Goal: Task Accomplishment & Management: Manage account settings

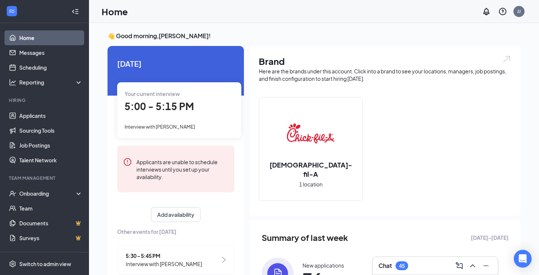
click at [169, 115] on div "Your current interview 5:00 - 5:15 PM Interview with [PERSON_NAME]" at bounding box center [179, 110] width 124 height 56
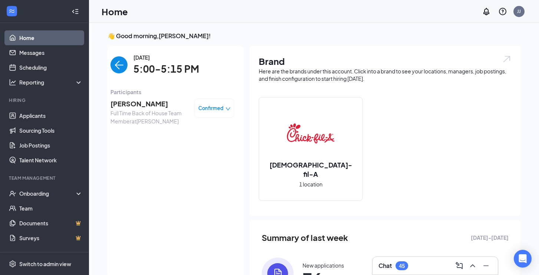
scroll to position [3, 0]
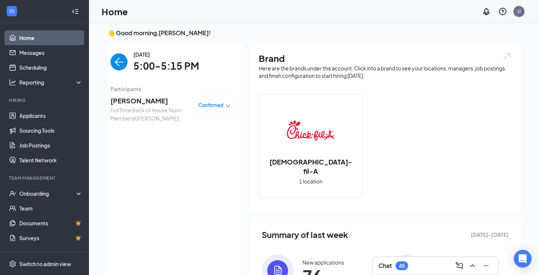
click at [130, 102] on span "[PERSON_NAME]" at bounding box center [149, 101] width 78 height 10
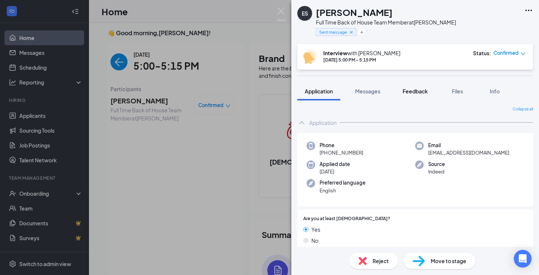
click at [407, 91] on span "Feedback" at bounding box center [415, 91] width 25 height 7
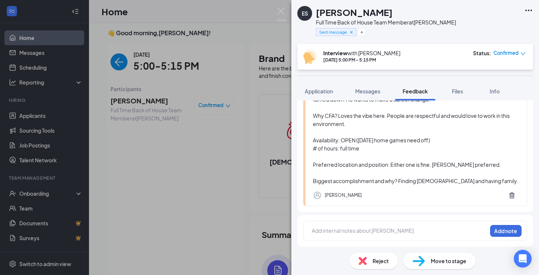
scroll to position [113, 0]
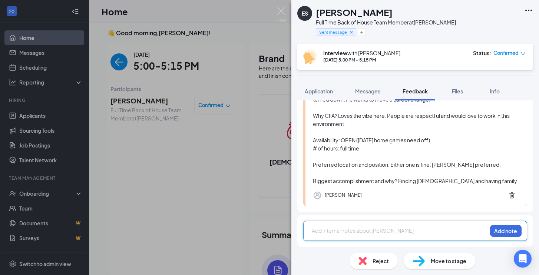
click at [350, 229] on div at bounding box center [399, 231] width 175 height 8
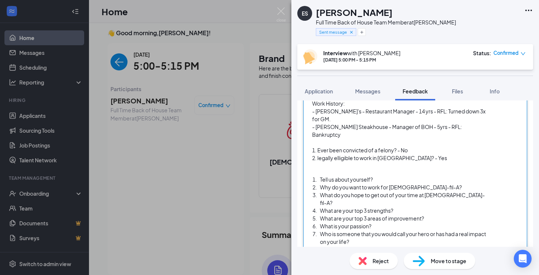
scroll to position [263, 0]
click at [386, 176] on div "Tell us about yourself?" at bounding box center [403, 180] width 167 height 8
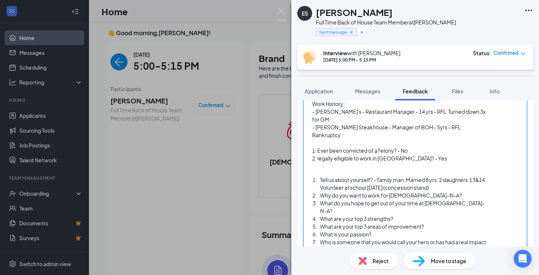
click at [436, 192] on div "Why do you want to work for [DEMOGRAPHIC_DATA]-fil-A?" at bounding box center [403, 196] width 167 height 8
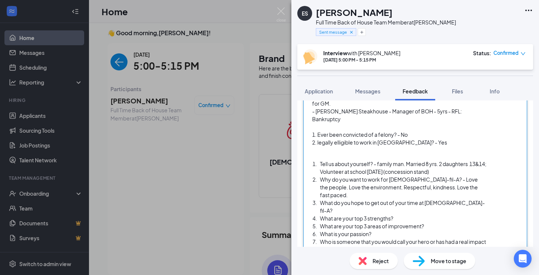
scroll to position [279, 0]
click at [461, 199] on div "What do you hope to get out of your time at [DEMOGRAPHIC_DATA]-fil-A?" at bounding box center [403, 207] width 167 height 16
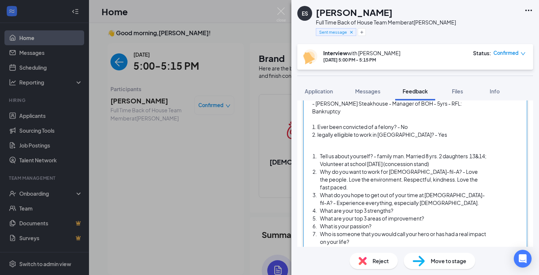
scroll to position [287, 0]
drag, startPoint x: 333, startPoint y: 188, endPoint x: 439, endPoint y: 196, distance: 106.7
click at [439, 196] on ol "Tell us about yourself? - family man. Married 8 yrs. 2 daughters 13&14; Volunte…" at bounding box center [399, 203] width 175 height 101
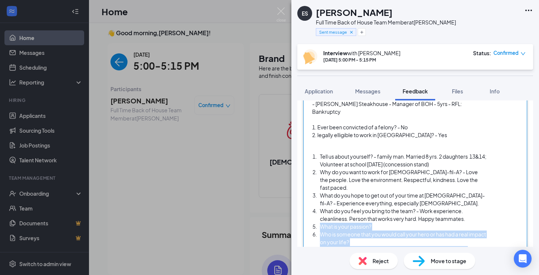
drag, startPoint x: 320, startPoint y: 205, endPoint x: 455, endPoint y: 234, distance: 138.1
click at [455, 234] on div "Availability: FULL TIME - BOH M-S: Open Availability Work History: - [PERSON_NA…" at bounding box center [399, 156] width 175 height 207
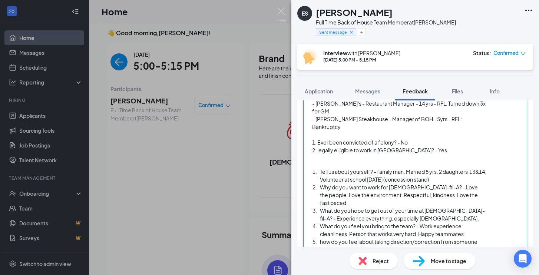
scroll to position [271, 0]
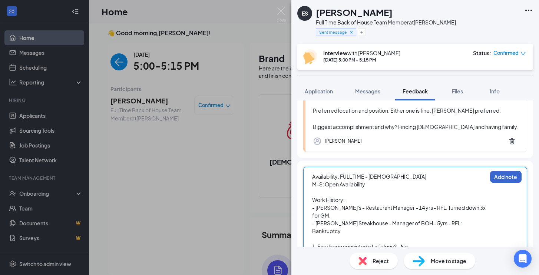
click at [512, 174] on button "Add note" at bounding box center [506, 177] width 32 height 12
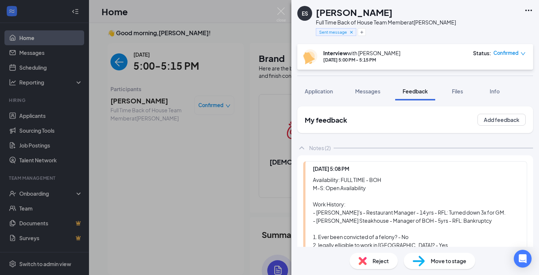
scroll to position [0, 0]
click at [203, 187] on div "ES [PERSON_NAME] Full Time Back of House Team Member at [PERSON_NAME] Sent mess…" at bounding box center [269, 137] width 539 height 275
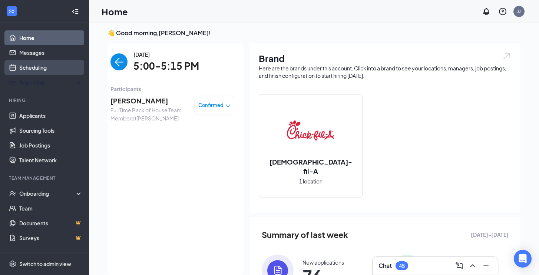
click at [39, 74] on link "Scheduling" at bounding box center [50, 67] width 63 height 15
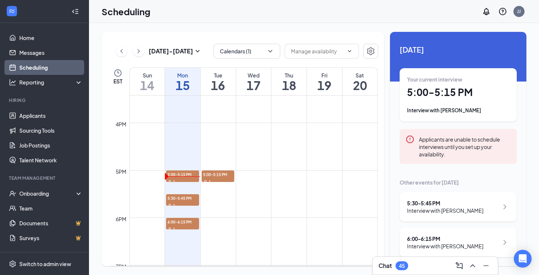
scroll to position [733, 0]
click at [181, 197] on span "5:30-5:45 PM" at bounding box center [182, 197] width 33 height 7
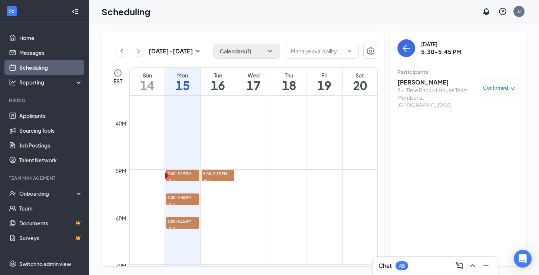
click at [276, 54] on button "Calendars (1)" at bounding box center [247, 51] width 67 height 15
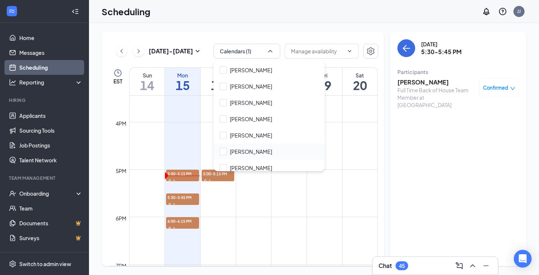
scroll to position [64, 0]
click at [223, 168] on input "[PERSON_NAME]" at bounding box center [246, 167] width 53 height 7
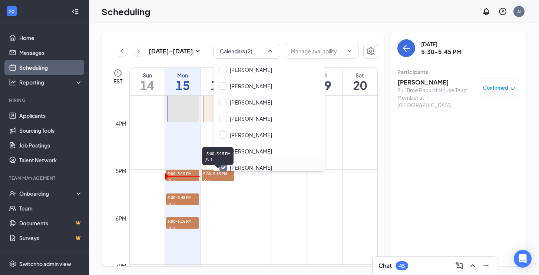
click at [225, 166] on div "5:00-5:15 PM 1" at bounding box center [218, 158] width 32 height 22
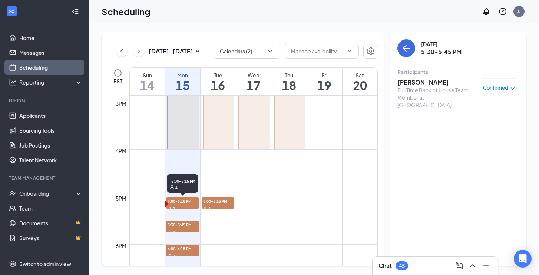
scroll to position [706, 0]
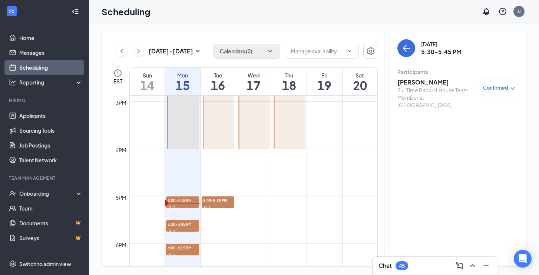
click at [253, 53] on button "Calendars (2)" at bounding box center [247, 51] width 67 height 15
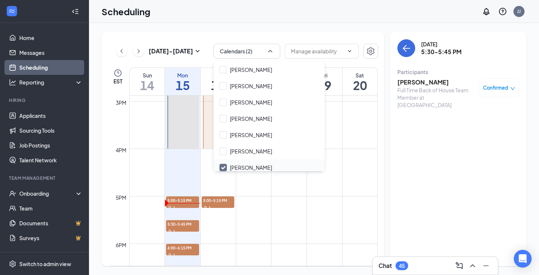
click at [224, 165] on input "[PERSON_NAME]" at bounding box center [246, 167] width 53 height 7
checkbox input "false"
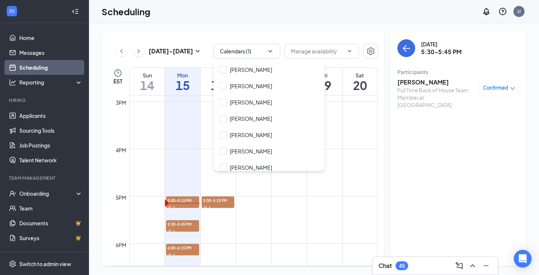
click at [225, 223] on td at bounding box center [253, 226] width 248 height 12
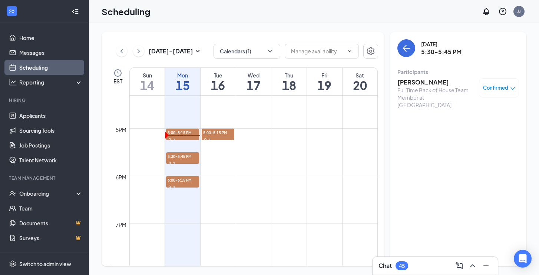
scroll to position [776, 0]
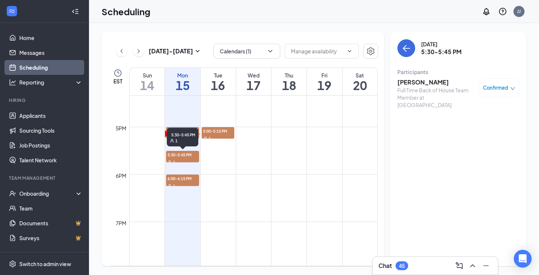
click at [185, 156] on span "5:30-5:45 PM" at bounding box center [182, 154] width 33 height 7
click at [183, 158] on span "5:30-5:45 PM" at bounding box center [182, 154] width 33 height 7
click at [187, 179] on span "6:00-6:15 PM" at bounding box center [182, 178] width 33 height 7
click at [426, 83] on h3 "[PERSON_NAME]" at bounding box center [436, 82] width 78 height 8
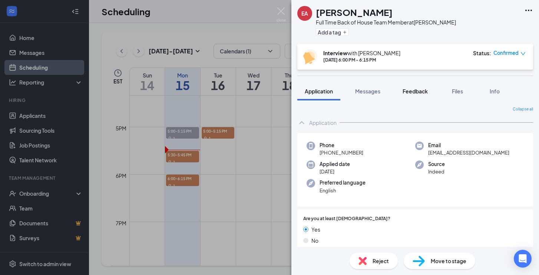
click at [414, 96] on button "Feedback" at bounding box center [415, 91] width 40 height 19
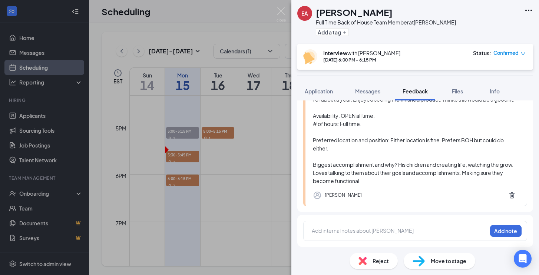
scroll to position [129, 0]
click at [331, 233] on div at bounding box center [399, 231] width 175 height 8
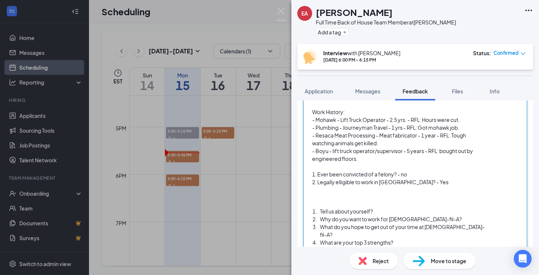
scroll to position [275, 0]
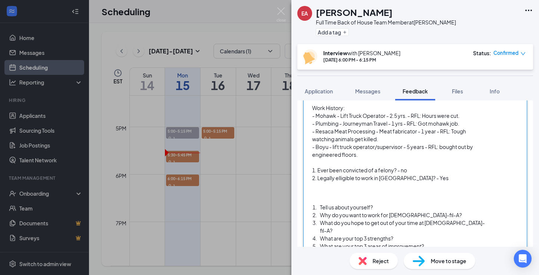
click at [383, 206] on div "Tell us about yourself?" at bounding box center [403, 208] width 167 height 8
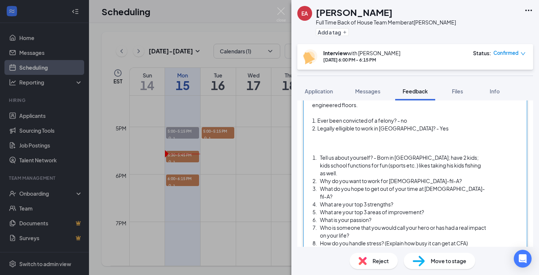
scroll to position [326, 0]
click at [432, 177] on div "Why do you want to work for [DEMOGRAPHIC_DATA]-fil-A?" at bounding box center [403, 181] width 167 height 8
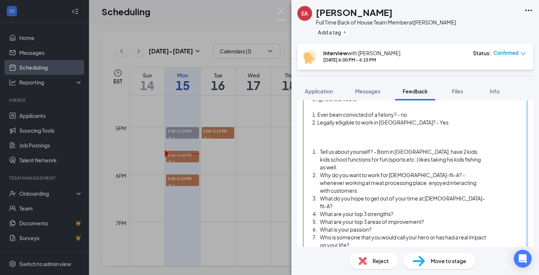
scroll to position [334, 0]
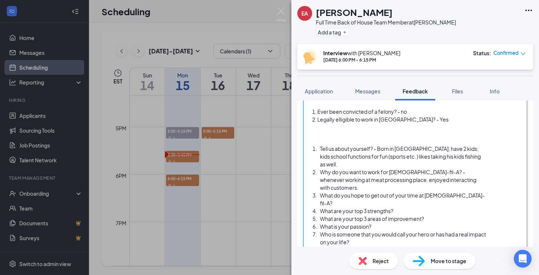
click at [466, 192] on div "What do you hope to get out of your time at [DEMOGRAPHIC_DATA]-fil-A?" at bounding box center [403, 200] width 167 height 16
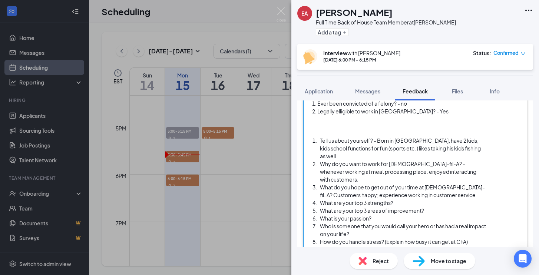
scroll to position [342, 0]
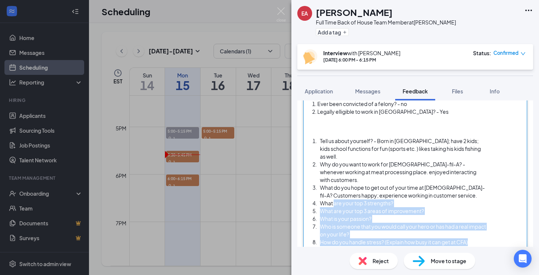
drag, startPoint x: 334, startPoint y: 189, endPoint x: 502, endPoint y: 262, distance: 183.0
click at [502, 262] on div "EA [PERSON_NAME] Full Time Back of House Team Member at [PERSON_NAME] Add a tag…" at bounding box center [415, 137] width 248 height 275
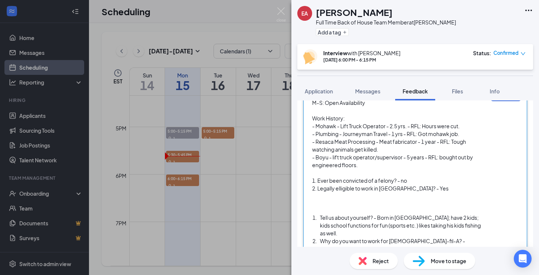
scroll to position [265, 0]
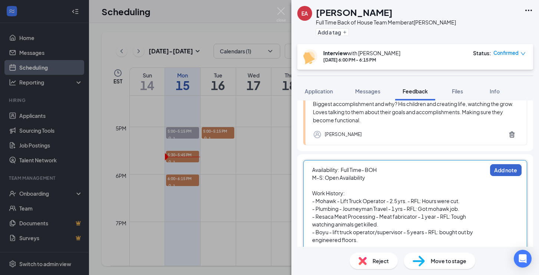
click at [501, 175] on button "Add note" at bounding box center [506, 170] width 32 height 12
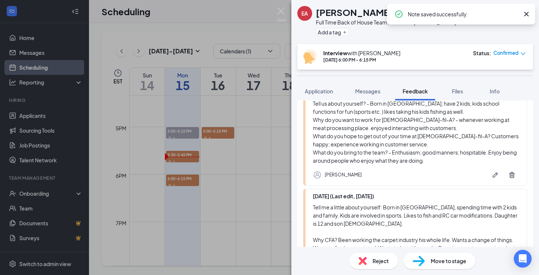
scroll to position [206, 0]
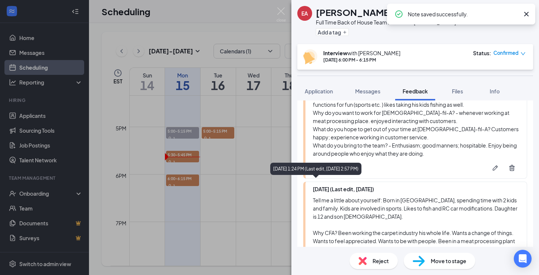
click at [271, 175] on div "[DATE] 1:24 PM (Last edit, [DATE] 2:57 PM)" at bounding box center [315, 169] width 91 height 12
click at [248, 178] on div "EA [PERSON_NAME] Full Time Back of House Team Member at [PERSON_NAME] Add a tag…" at bounding box center [269, 137] width 539 height 275
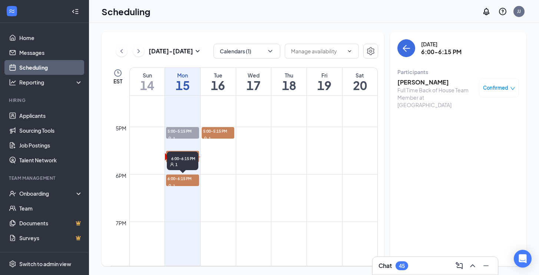
click at [185, 180] on span "6:00-6:15 PM" at bounding box center [182, 178] width 33 height 7
click at [188, 158] on div "1" at bounding box center [182, 161] width 33 height 7
click at [239, 188] on td at bounding box center [253, 192] width 248 height 12
click at [187, 181] on span "6:00-6:15 PM" at bounding box center [182, 178] width 33 height 7
click at [232, 180] on td at bounding box center [253, 180] width 248 height 12
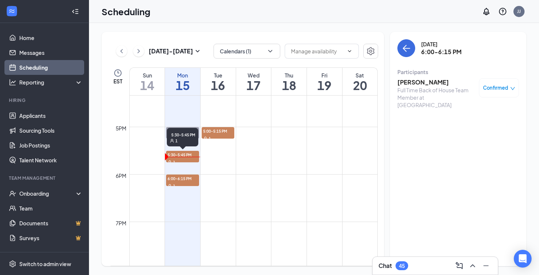
click at [185, 153] on span "5:30-5:45 PM" at bounding box center [182, 154] width 33 height 7
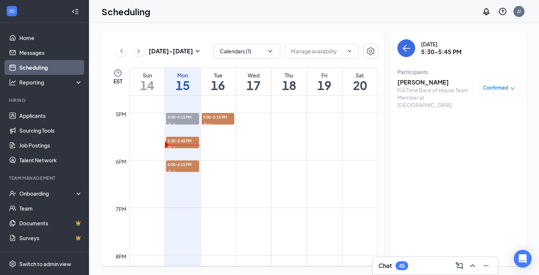
scroll to position [792, 0]
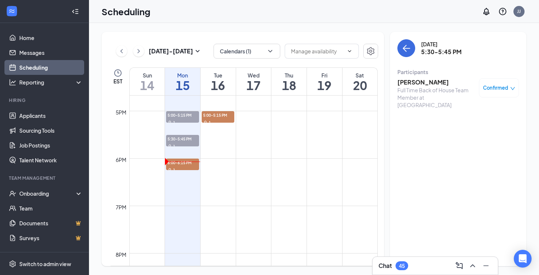
click at [187, 138] on span "5:30-5:45 PM" at bounding box center [182, 138] width 33 height 7
click at [433, 84] on h3 "[PERSON_NAME]" at bounding box center [436, 82] width 78 height 8
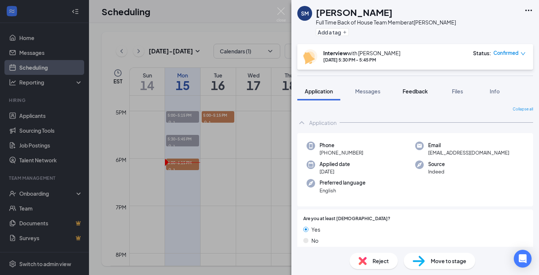
click at [405, 90] on span "Feedback" at bounding box center [415, 91] width 25 height 7
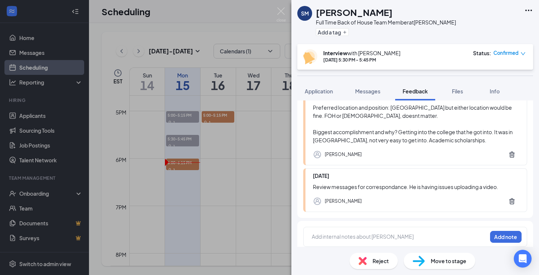
scroll to position [209, 0]
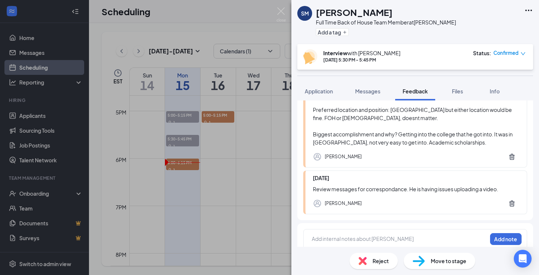
click at [355, 235] on div at bounding box center [399, 239] width 175 height 8
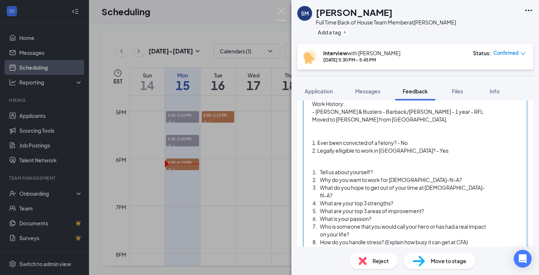
scroll to position [367, 0]
click at [381, 169] on div "Tell us about yourself?" at bounding box center [403, 173] width 167 height 8
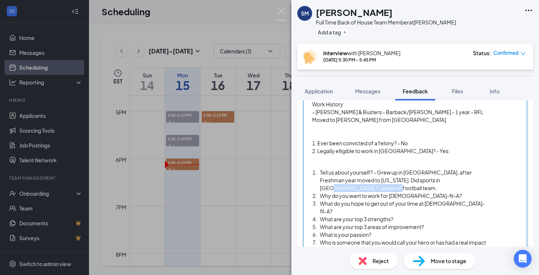
click at [442, 172] on span "Tell us about yourself? - Grew up in [GEOGRAPHIC_DATA], after Freshman year mov…" at bounding box center [396, 180] width 153 height 22
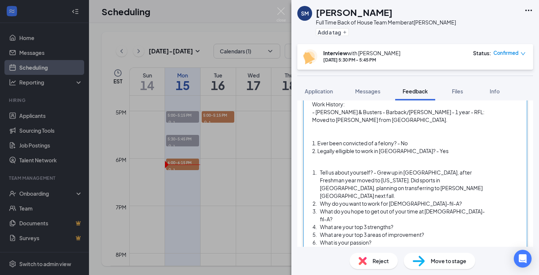
scroll to position [373, 0]
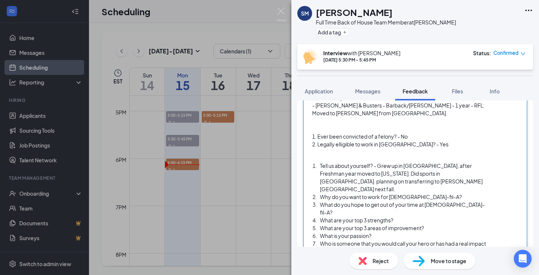
click at [435, 193] on div "Why do you want to work for [DEMOGRAPHIC_DATA]-fil-A?" at bounding box center [403, 197] width 167 height 8
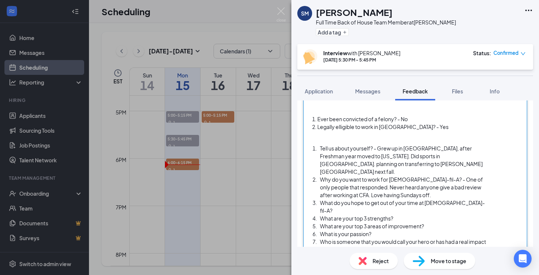
scroll to position [392, 0]
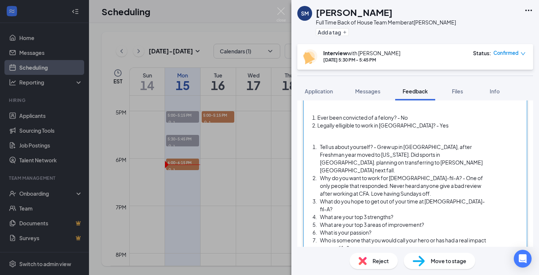
click at [458, 198] on div "What do you hope to get out of your time at [DEMOGRAPHIC_DATA]-fil-A?" at bounding box center [403, 206] width 167 height 16
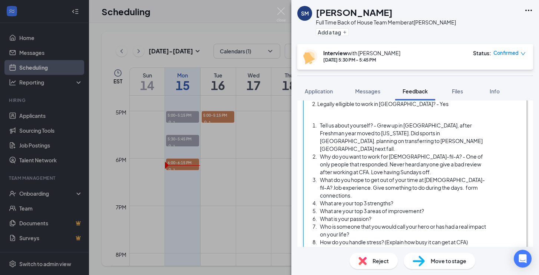
scroll to position [413, 0]
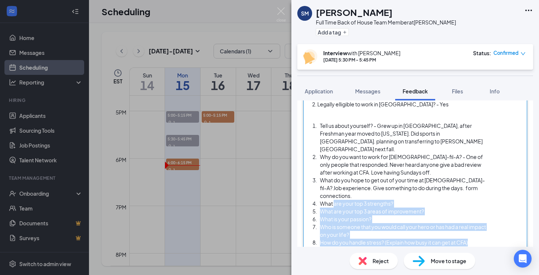
drag, startPoint x: 334, startPoint y: 188, endPoint x: 463, endPoint y: 234, distance: 137.1
click at [463, 234] on div "Availability: Full Time - BOH M-S: Open Availability Work History: - [PERSON_NA…" at bounding box center [399, 141] width 175 height 222
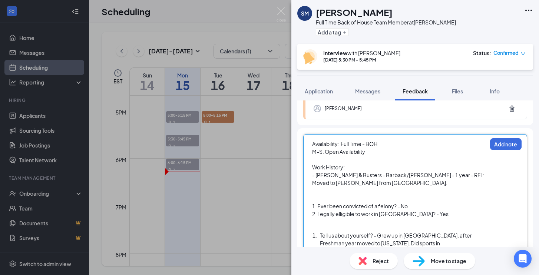
scroll to position [273, 0]
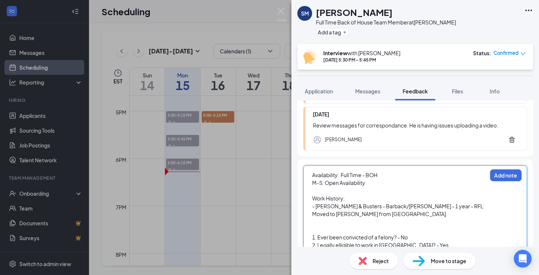
click at [526, 167] on div "Availability: Full Time - BOH M-S: Open Availability Work History: - [PERSON_NA…" at bounding box center [415, 269] width 224 height 209
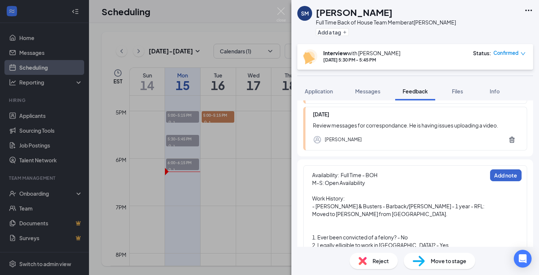
click at [512, 169] on button "Add note" at bounding box center [506, 175] width 32 height 12
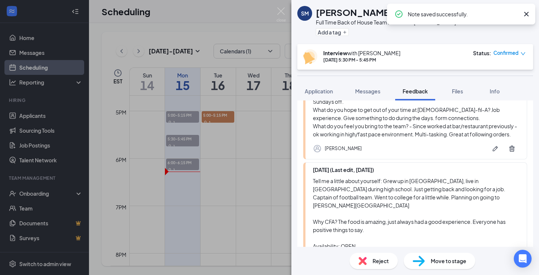
click at [232, 213] on div "SM [PERSON_NAME] Full Time Back of House Team Member at [PERSON_NAME] Add a tag…" at bounding box center [269, 137] width 539 height 275
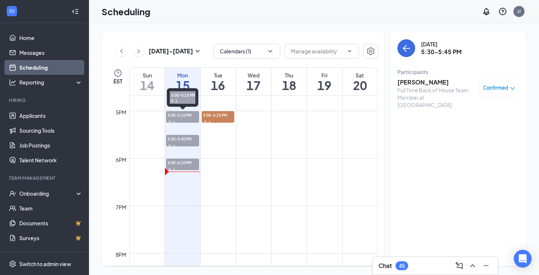
click at [185, 113] on span "5:00-5:15 PM" at bounding box center [182, 114] width 33 height 7
click at [179, 145] on div "1" at bounding box center [182, 145] width 33 height 7
